Goal: Task Accomplishment & Management: Manage account settings

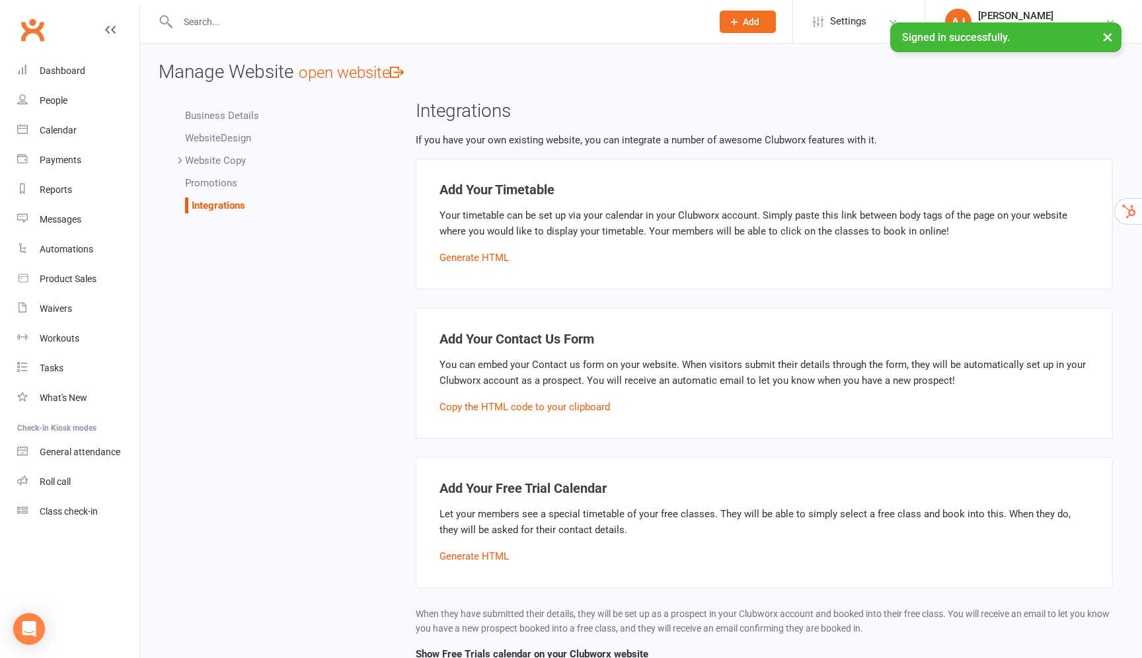
click at [1109, 36] on button "×" at bounding box center [1107, 36] width 24 height 28
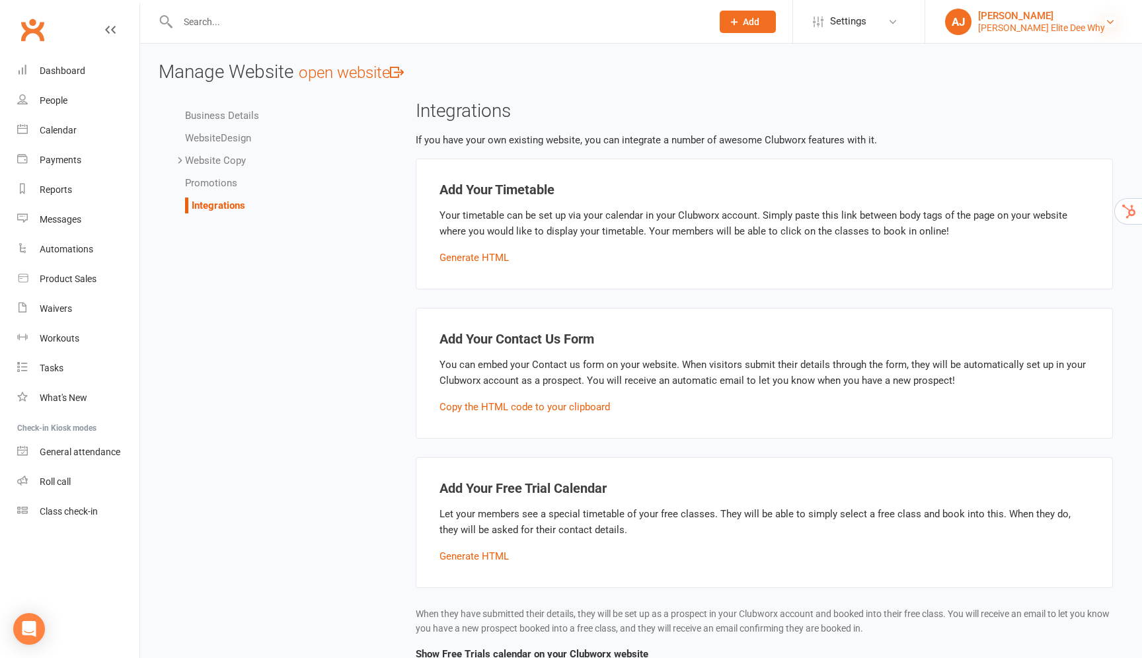
click at [1105, 20] on icon at bounding box center [1110, 22] width 11 height 11
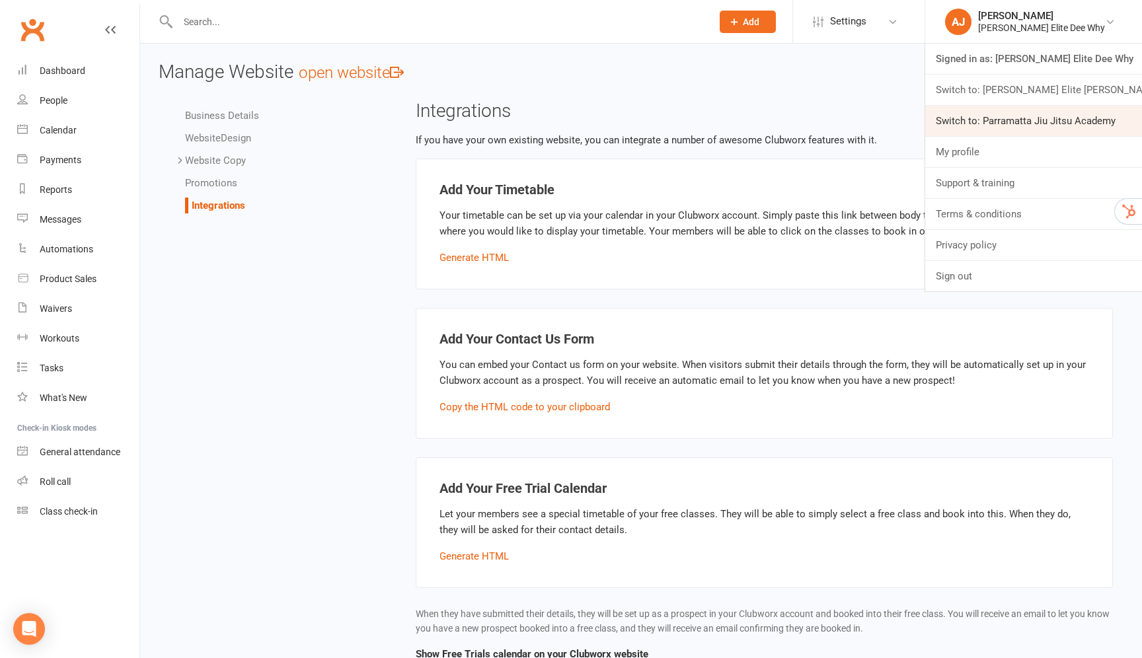
click at [1060, 114] on link "Switch to: Parramatta Jiu Jitsu Academy" at bounding box center [1033, 121] width 217 height 30
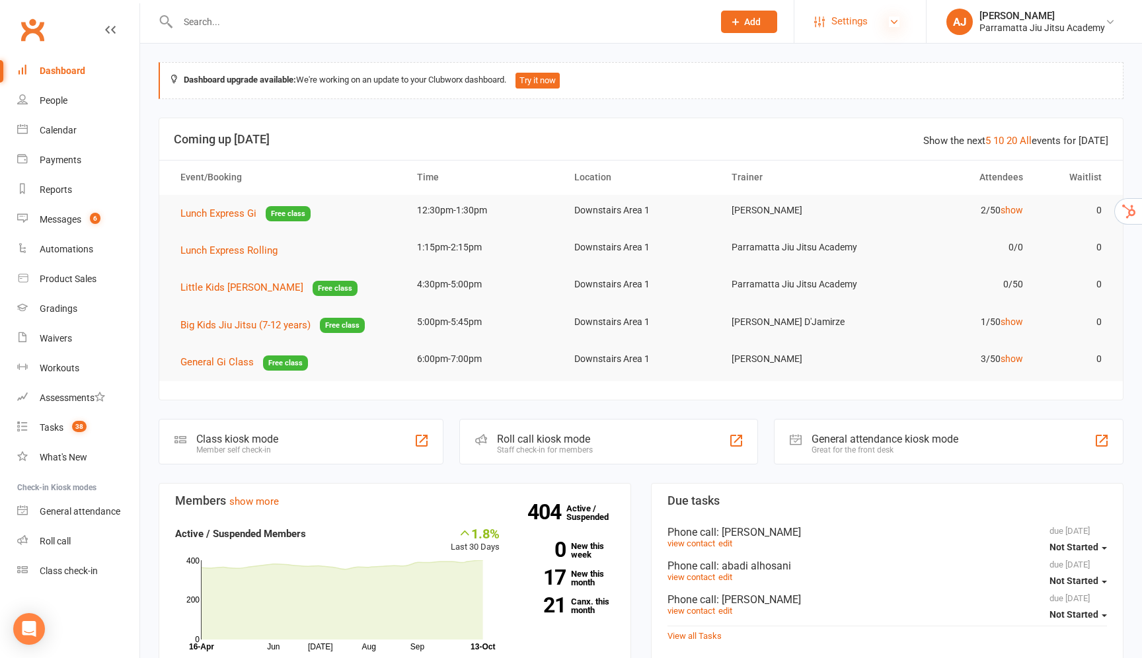
click at [889, 22] on icon at bounding box center [894, 22] width 11 height 11
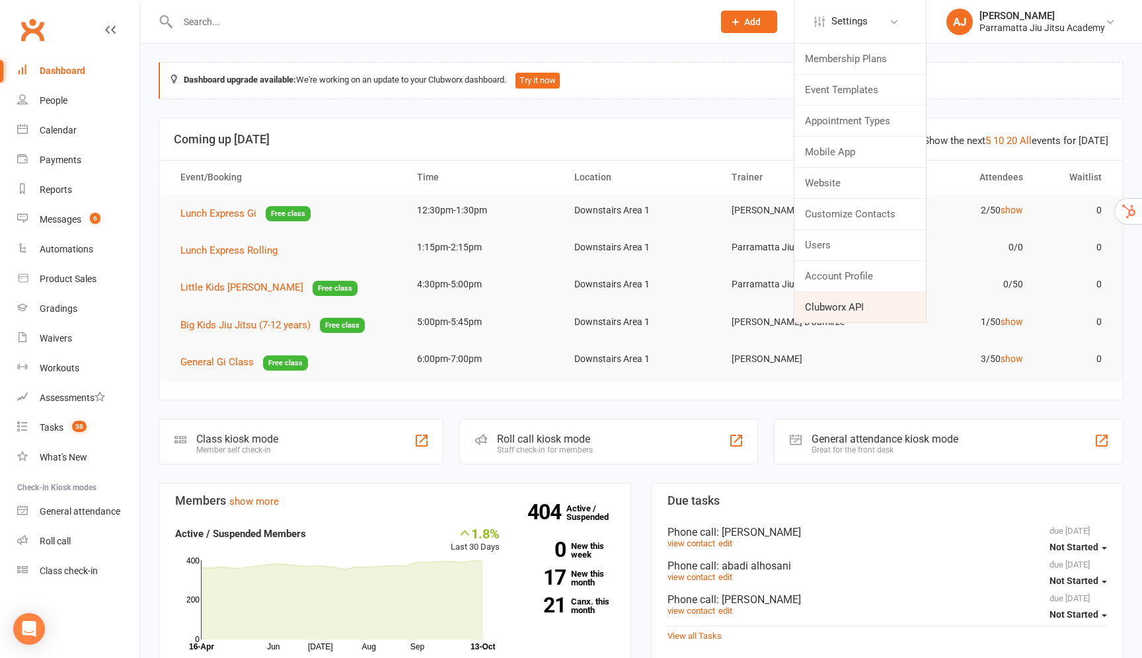
click at [848, 304] on link "Clubworx API" at bounding box center [859, 307] width 131 height 30
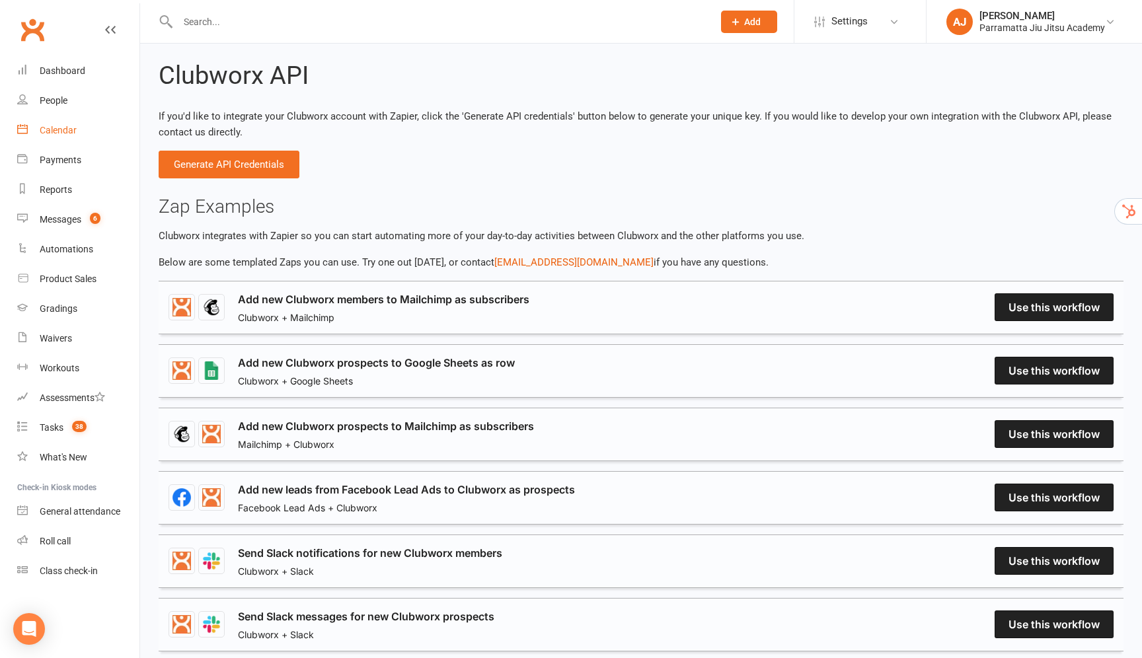
click at [71, 129] on div "Calendar" at bounding box center [58, 130] width 37 height 11
